Goal: Use online tool/utility

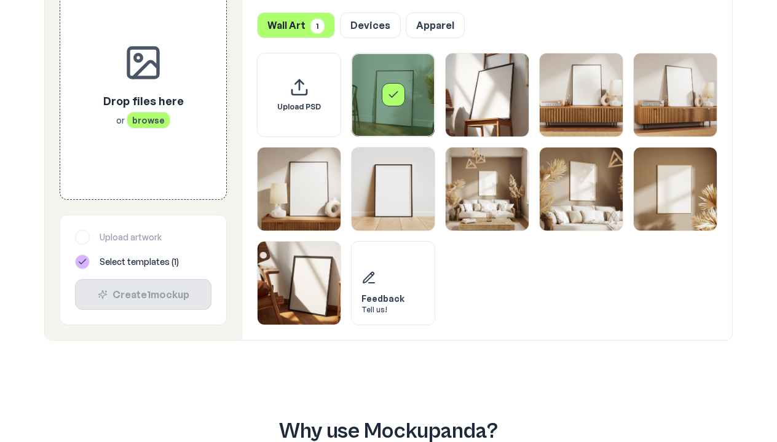
scroll to position [663, 0]
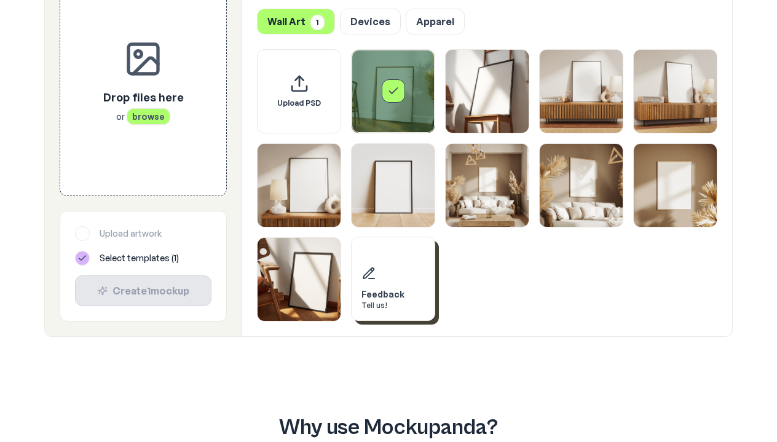
click at [403, 291] on div "Feedback Tell us!" at bounding box center [393, 279] width 84 height 84
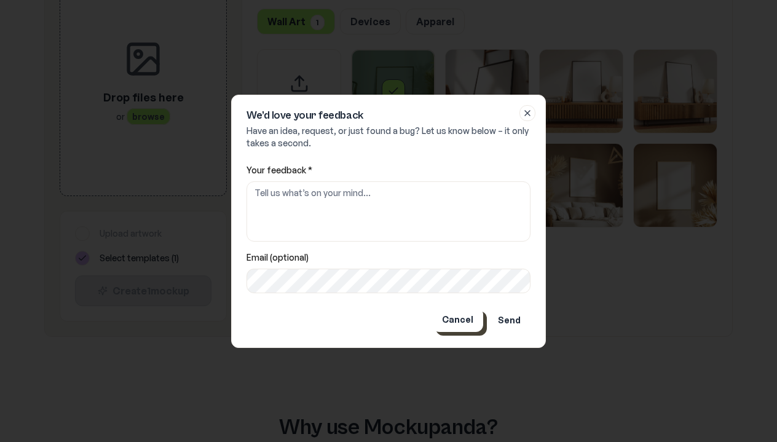
click at [466, 324] on button "Cancel" at bounding box center [457, 319] width 51 height 25
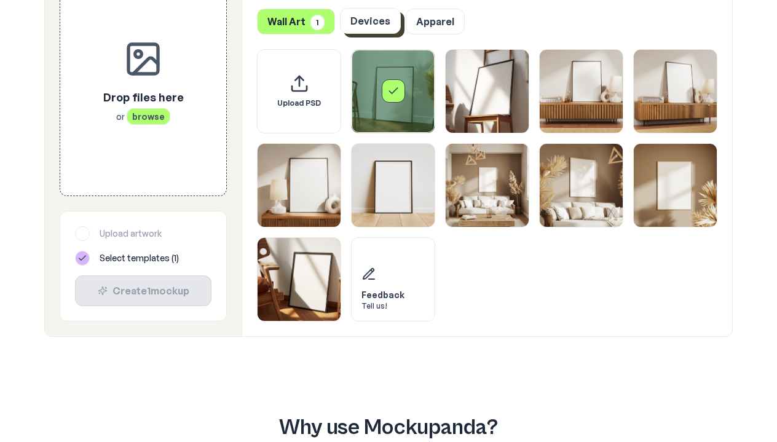
click at [382, 21] on button "Devices" at bounding box center [370, 21] width 61 height 26
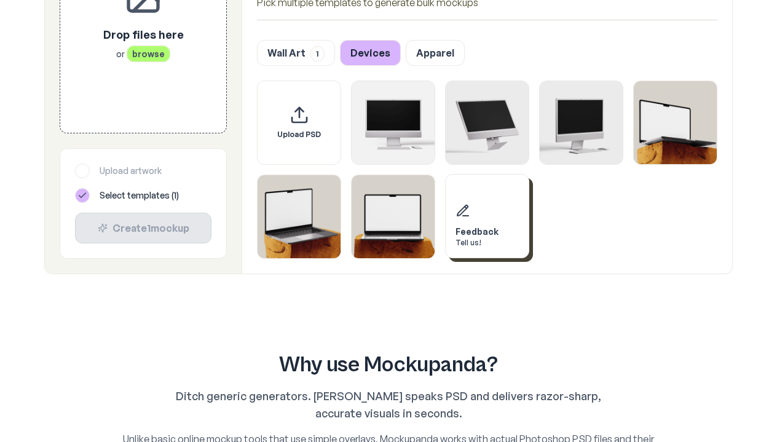
scroll to position [622, 0]
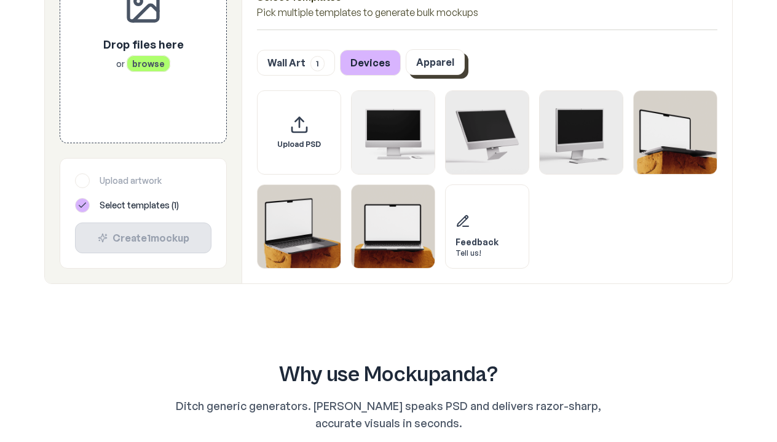
click at [445, 68] on button "Apparel" at bounding box center [435, 62] width 59 height 26
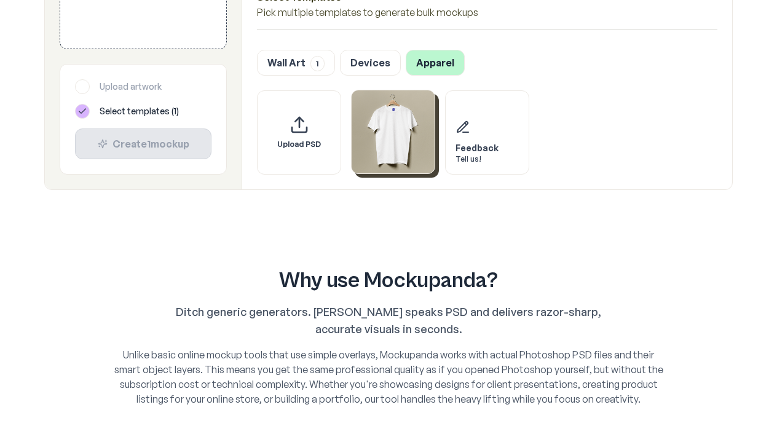
click at [414, 132] on img "Select template T-Shirt" at bounding box center [393, 131] width 83 height 83
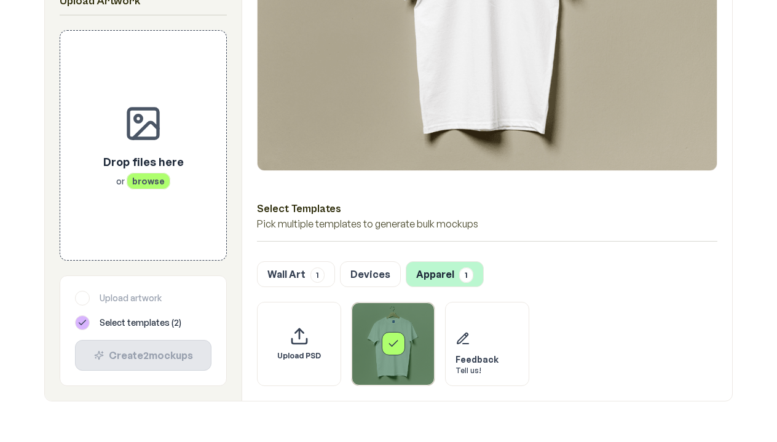
scroll to position [406, 0]
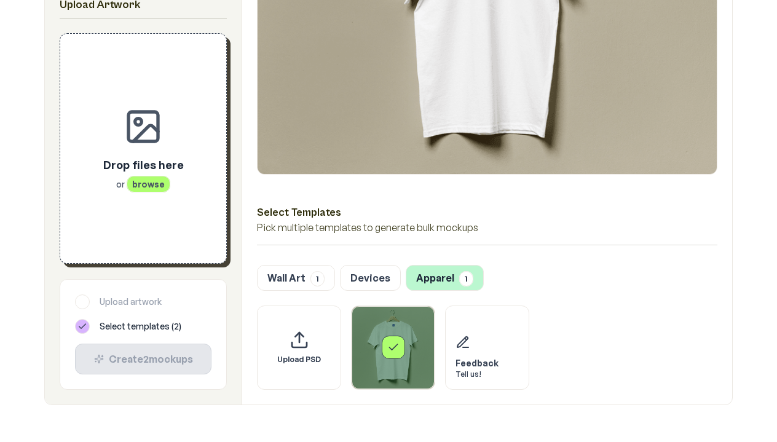
click at [151, 189] on span "browse" at bounding box center [149, 183] width 44 height 17
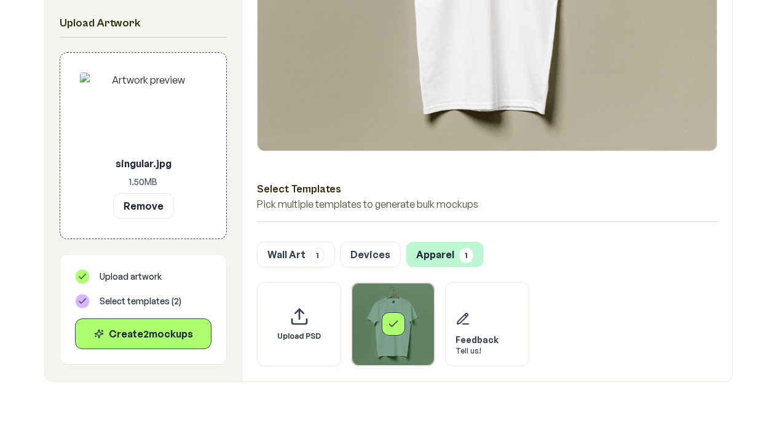
scroll to position [417, 0]
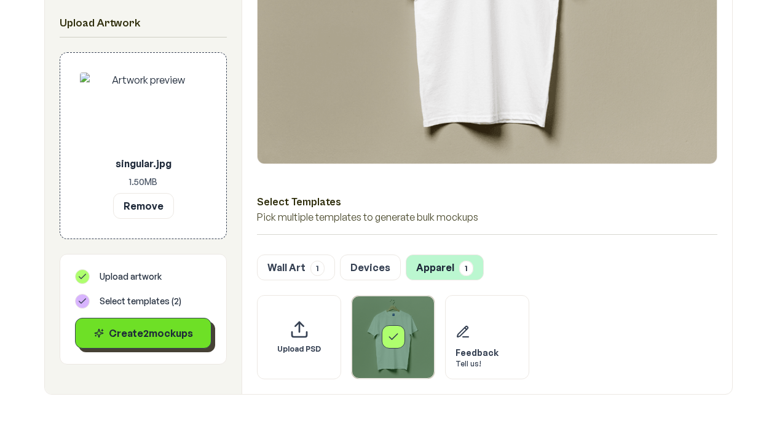
click at [183, 325] on button "Create 2 mockup s" at bounding box center [143, 333] width 137 height 31
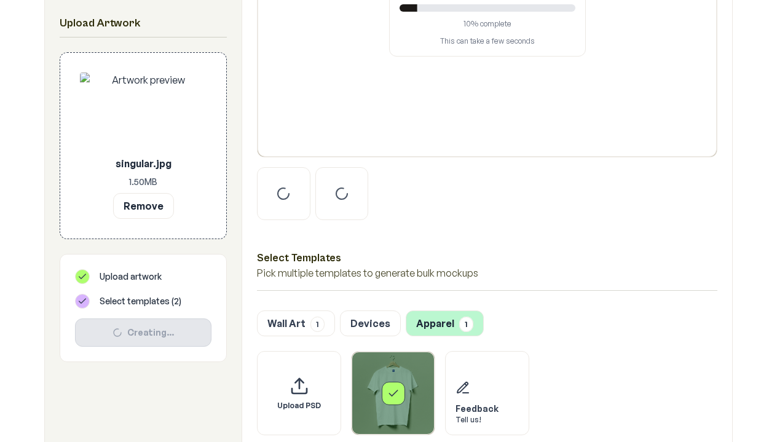
scroll to position [444, 0]
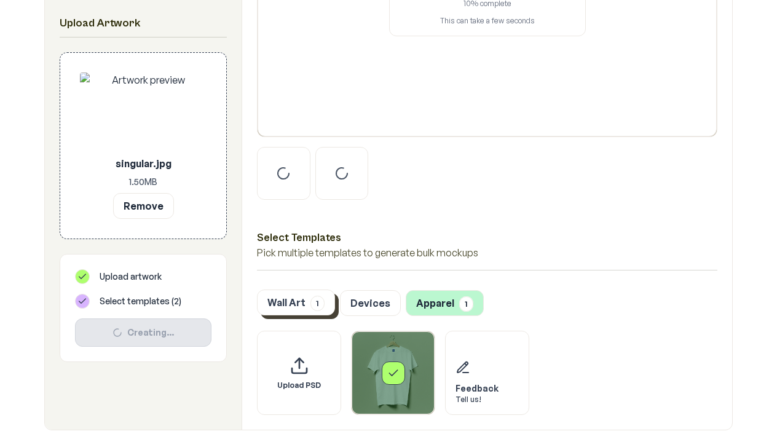
click at [322, 309] on span "1" at bounding box center [318, 303] width 14 height 15
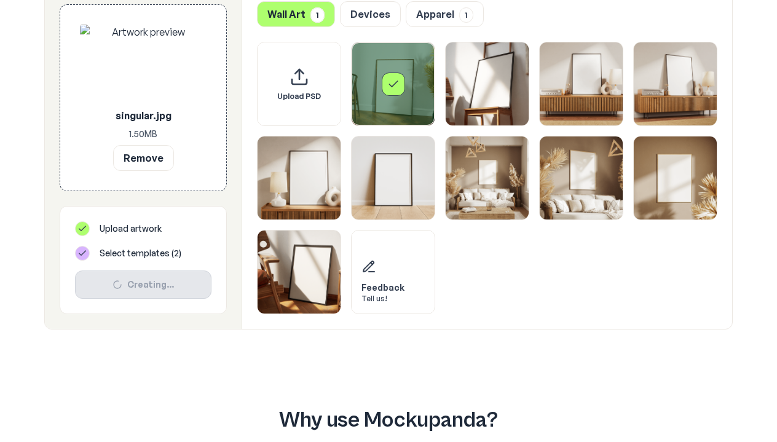
scroll to position [734, 0]
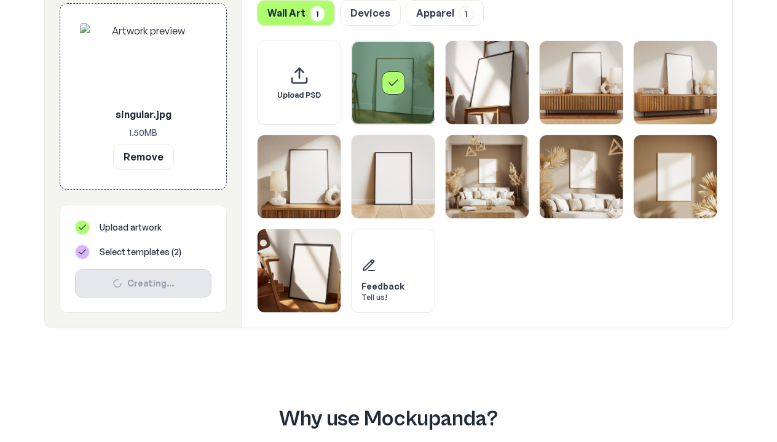
click at [404, 81] on div "Select template Framed Poster" at bounding box center [393, 82] width 23 height 23
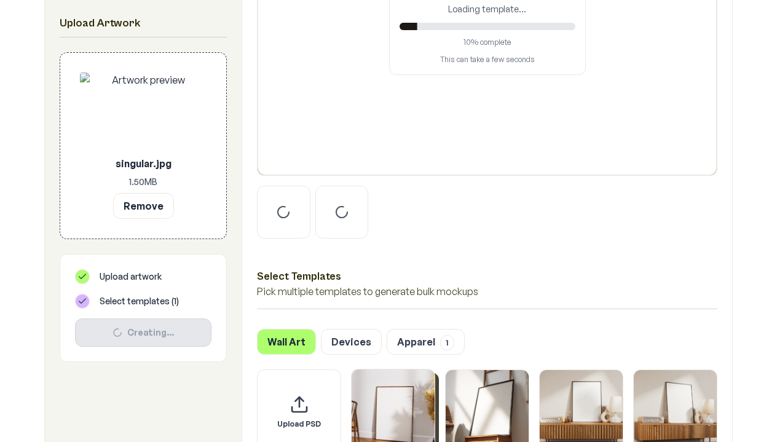
scroll to position [393, 0]
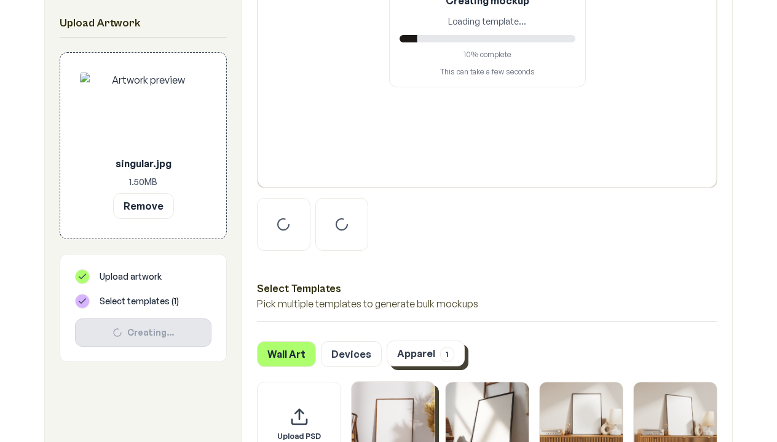
click at [407, 350] on button "Apparel 1" at bounding box center [426, 354] width 78 height 26
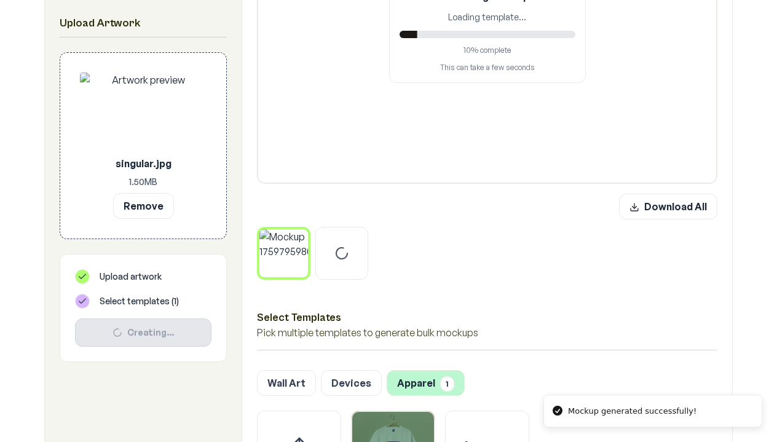
scroll to position [398, 0]
click at [470, 268] on div at bounding box center [487, 252] width 461 height 53
click at [288, 260] on img at bounding box center [283, 252] width 49 height 49
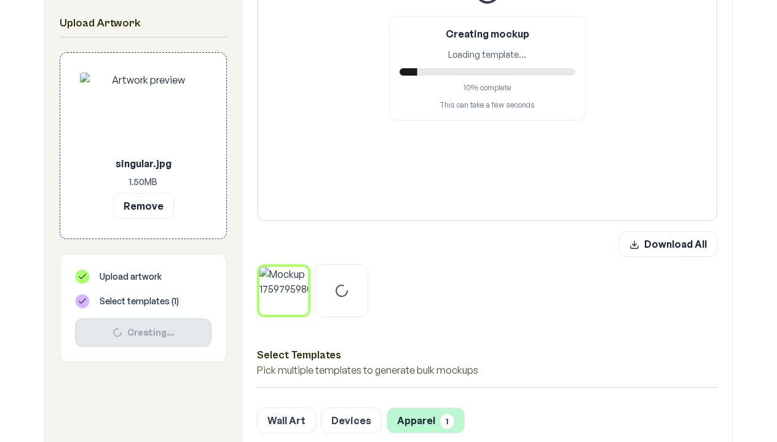
scroll to position [359, 0]
click at [347, 300] on div at bounding box center [341, 292] width 53 height 53
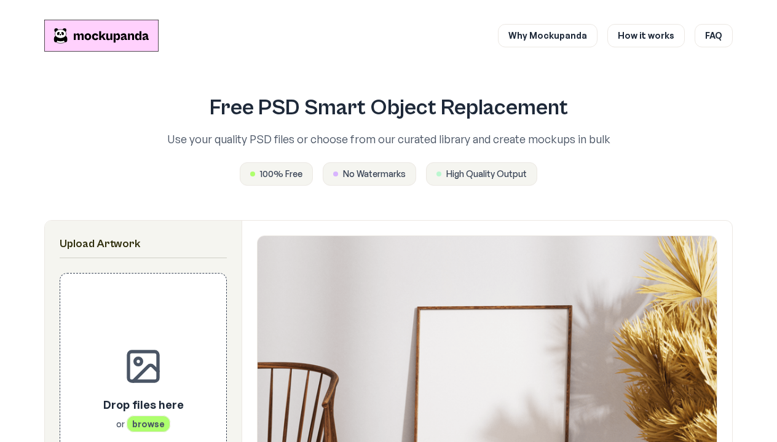
scroll to position [359, 0]
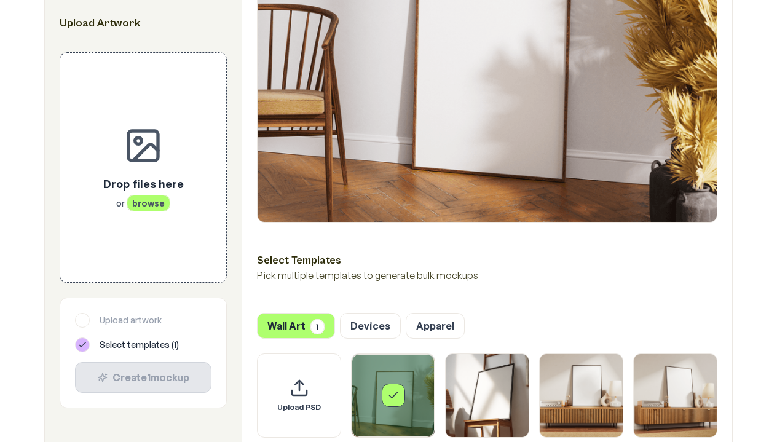
click at [383, 359] on div "Select template Framed Poster" at bounding box center [393, 395] width 83 height 83
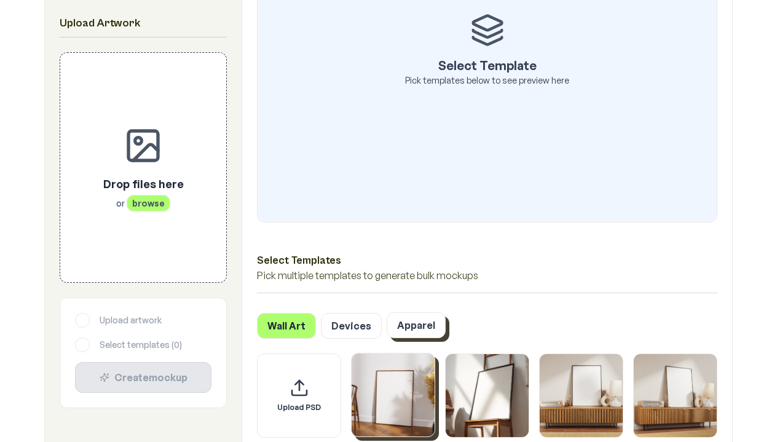
click at [409, 334] on button "Apparel" at bounding box center [416, 325] width 59 height 26
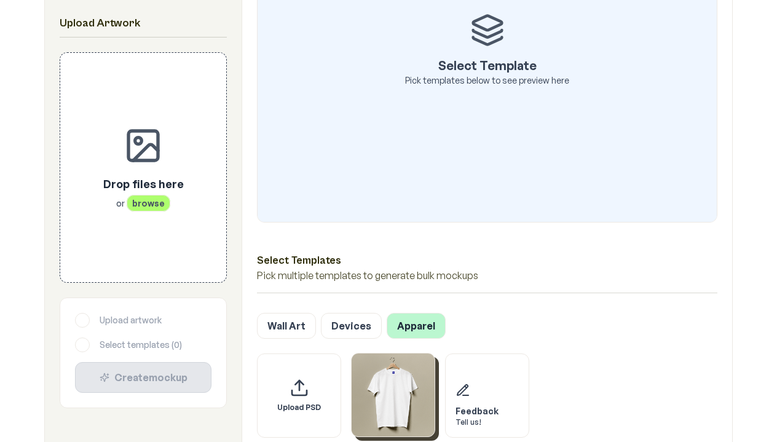
click at [389, 401] on img "Select template T-Shirt" at bounding box center [393, 395] width 83 height 83
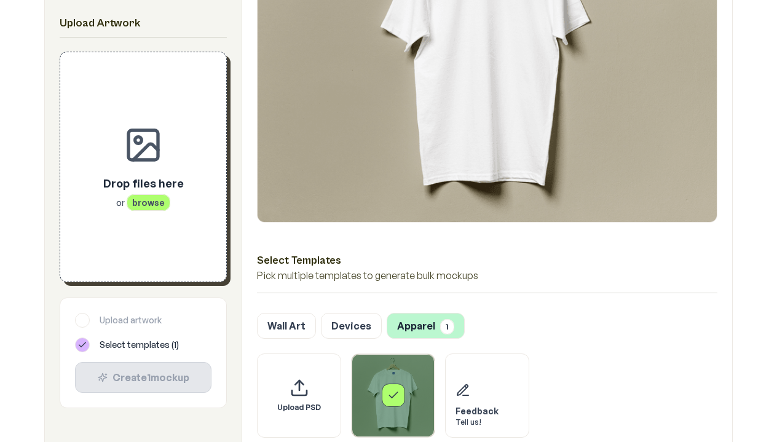
click at [214, 251] on div "Drop files here or browse" at bounding box center [143, 167] width 167 height 231
click at [159, 209] on span "browse" at bounding box center [149, 202] width 44 height 17
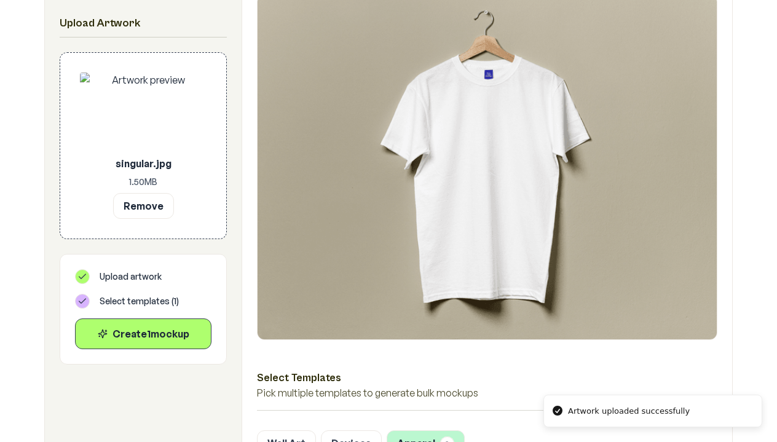
scroll to position [231, 0]
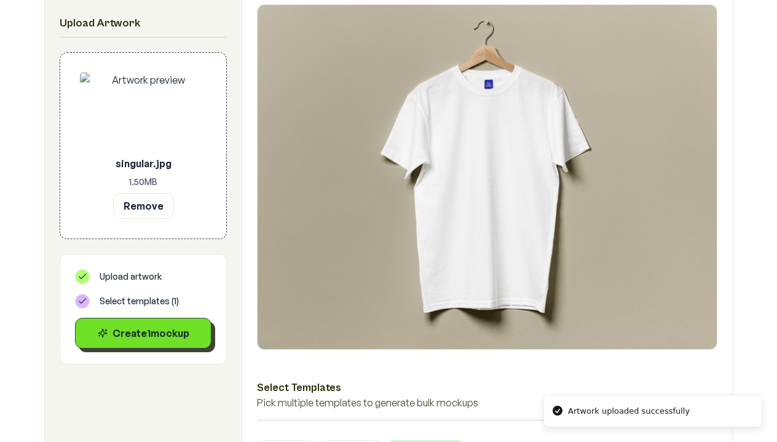
click at [200, 332] on div "Create 1 mockup" at bounding box center [143, 333] width 116 height 15
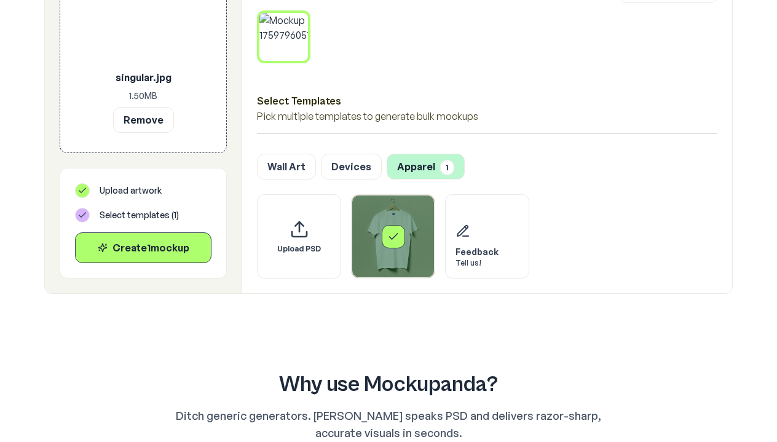
scroll to position [627, 0]
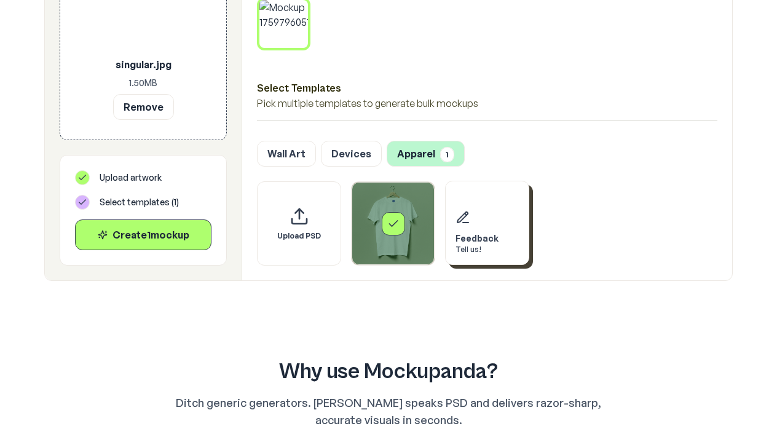
click at [478, 254] on div "Tell us!" at bounding box center [477, 250] width 43 height 10
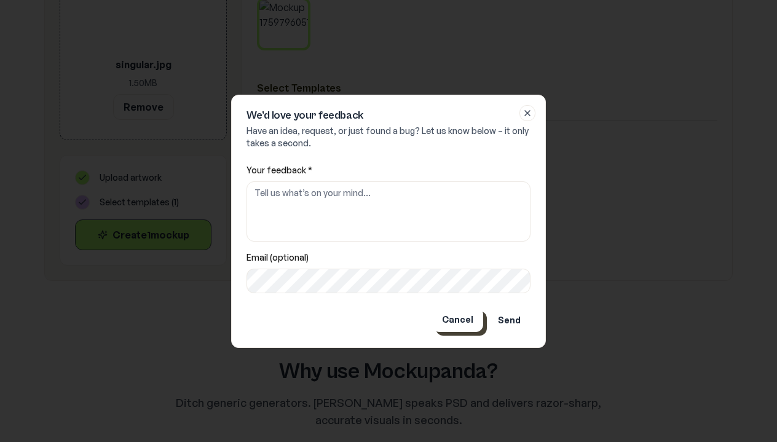
click at [447, 320] on button "Cancel" at bounding box center [457, 319] width 51 height 25
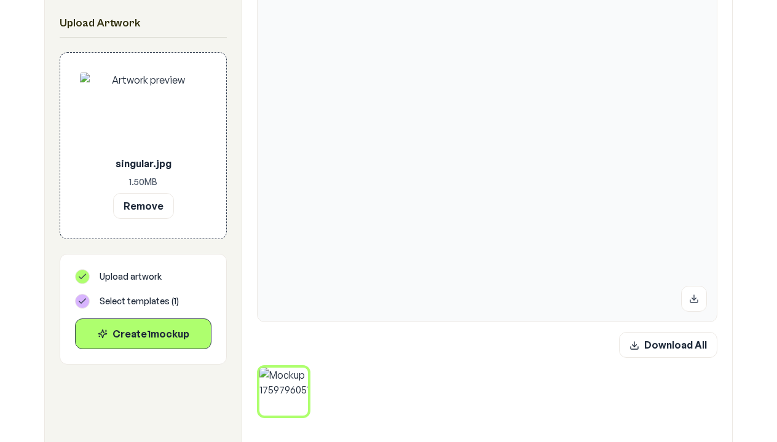
scroll to position [259, 0]
click at [119, 310] on div "Upload artwork Select templates ( 1 ) Create 1 mockup" at bounding box center [143, 309] width 137 height 80
click at [131, 307] on span "Select templates ( 1 )" at bounding box center [139, 301] width 79 height 12
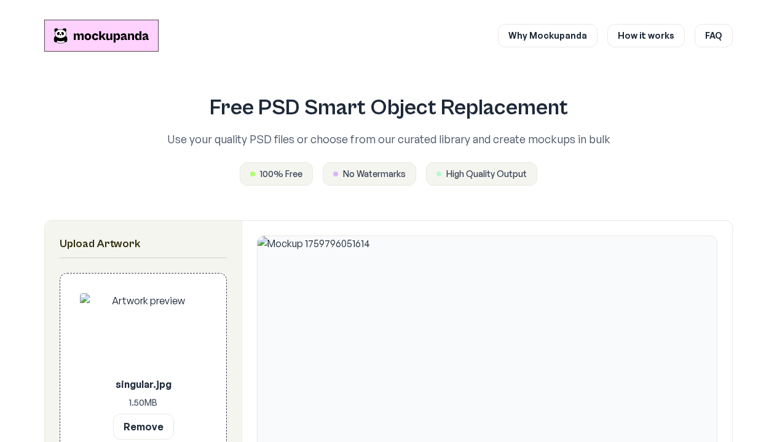
scroll to position [0, 0]
